Goal: Information Seeking & Learning: Learn about a topic

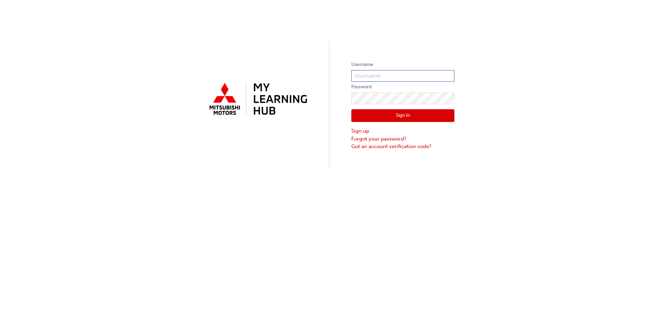
type input "0005621752"
click at [406, 119] on button "Sign In" at bounding box center [402, 115] width 103 height 13
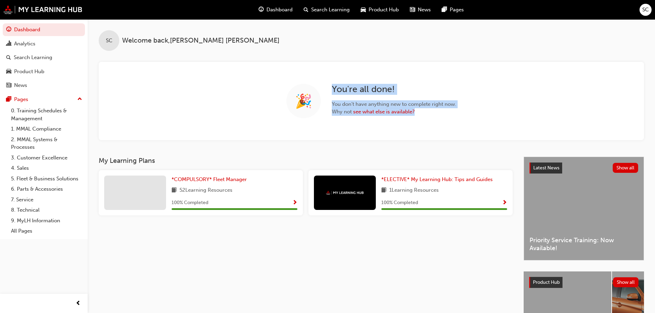
drag, startPoint x: 468, startPoint y: 115, endPoint x: 306, endPoint y: 70, distance: 167.9
click at [306, 70] on div "🎉 You're all done! You don't have anything new to complete right now. Why not s…" at bounding box center [371, 101] width 545 height 78
click at [512, 83] on div "🎉 You're all done! You don't have anything new to complete right now. Why not s…" at bounding box center [371, 101] width 545 height 78
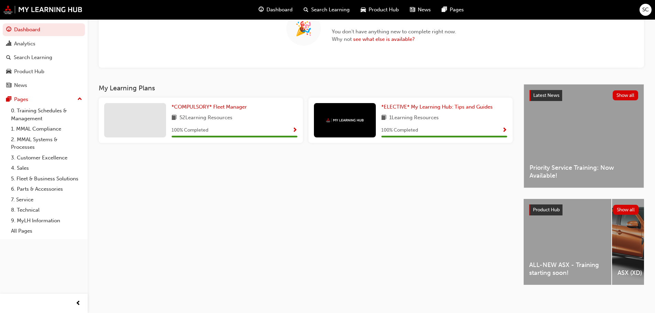
scroll to position [77, 0]
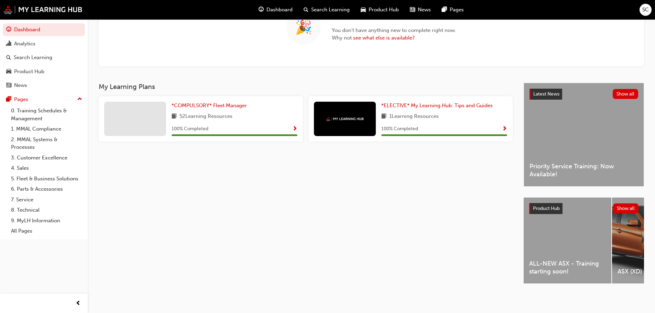
click at [544, 234] on div "ALL-NEW ASX - Training starting soon!" at bounding box center [567, 241] width 88 height 86
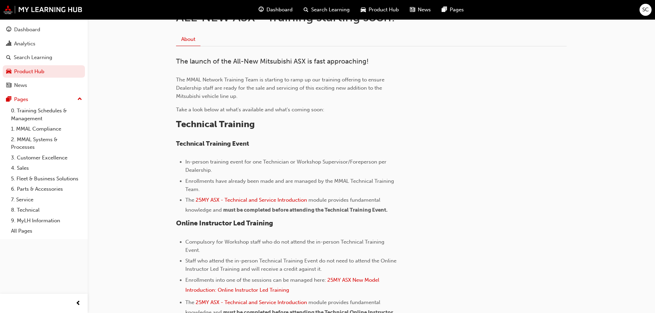
scroll to position [172, 0]
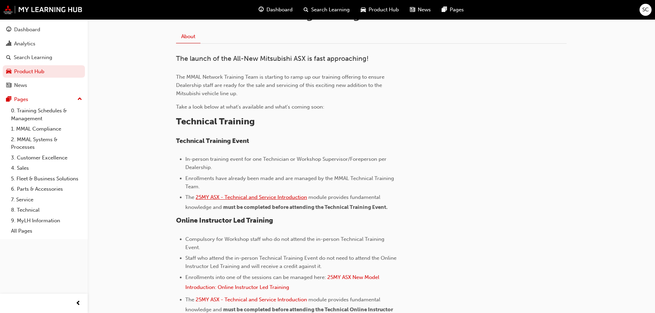
click at [270, 196] on span "25MY ASX - Technical and Service Introduction" at bounding box center [250, 197] width 111 height 6
